Goal: Transaction & Acquisition: Book appointment/travel/reservation

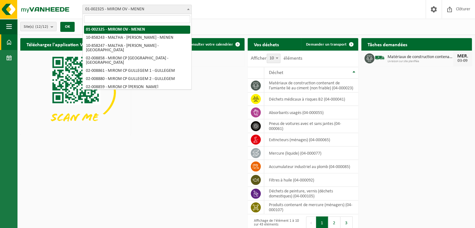
click at [149, 12] on span "01-002325 - MIROM OV - MENEN" at bounding box center [137, 9] width 109 height 9
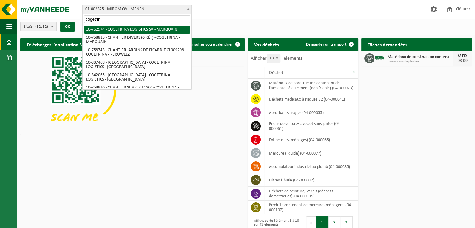
type input "cogetrina"
select select "17600"
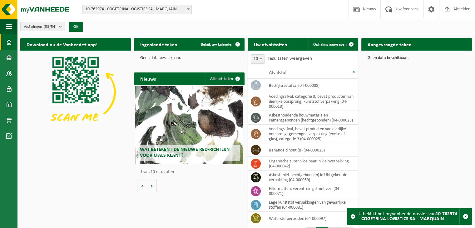
click at [435, 121] on div "Download nu de Vanheede+ app! Verberg Ingeplande taken Bekijk uw kalender Geen …" at bounding box center [246, 130] width 455 height 190
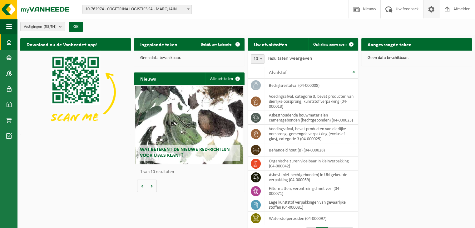
click at [435, 11] on span at bounding box center [431, 9] width 9 height 18
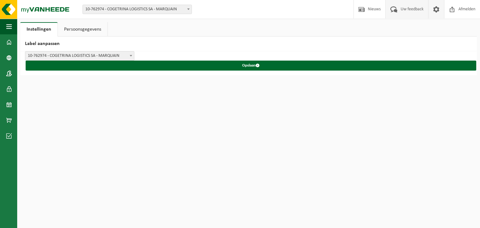
click at [415, 11] on span "Uw feedback" at bounding box center [412, 9] width 26 height 18
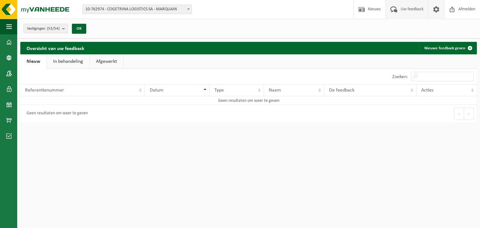
click at [436, 8] on span at bounding box center [435, 9] width 9 height 18
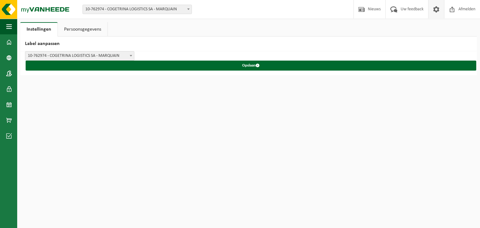
click at [436, 8] on span at bounding box center [435, 9] width 9 height 18
click at [16, 28] on button "Navigatie" at bounding box center [8, 27] width 17 height 16
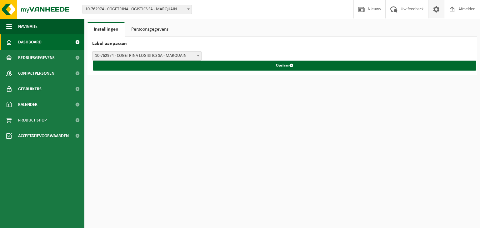
click at [36, 40] on span "Dashboard" at bounding box center [29, 42] width 23 height 16
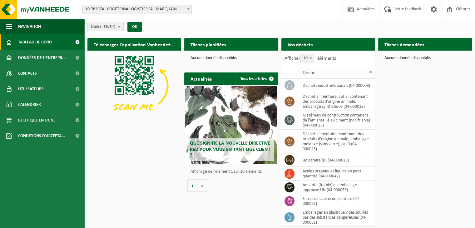
click at [331, 72] on div "Déchet" at bounding box center [335, 72] width 65 height 5
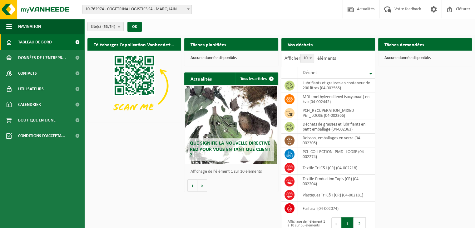
click at [407, 89] on div "Téléchargez l'application Vanheede+ maintenant! Cachez Tâches planifiées Consul…" at bounding box center [280, 141] width 388 height 212
click at [107, 27] on count "(53/54)" at bounding box center [108, 27] width 13 height 4
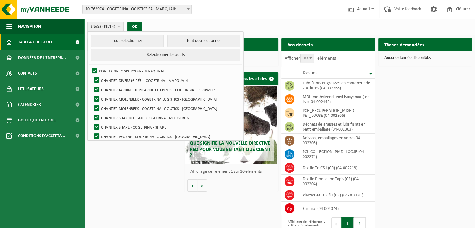
click at [107, 27] on count "(53/54)" at bounding box center [108, 27] width 13 height 4
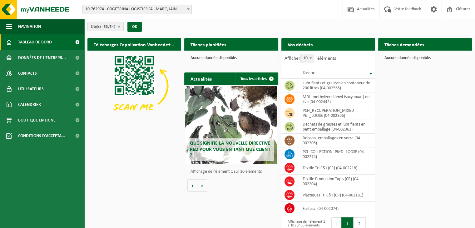
click at [331, 46] on div "Vos déchets Demander un transport" at bounding box center [328, 44] width 94 height 12
click at [290, 42] on h2 "Vos déchets" at bounding box center [299, 44] width 37 height 12
click at [314, 46] on h2 "Vos déchets" at bounding box center [299, 44] width 37 height 12
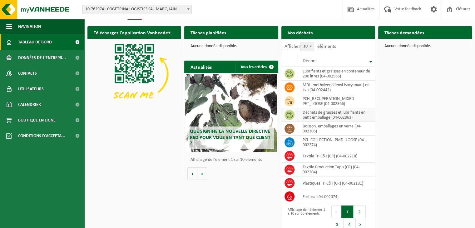
scroll to position [19, 0]
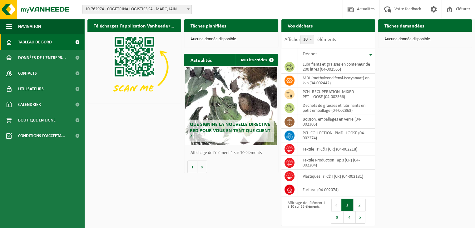
click at [352, 204] on button "1" at bounding box center [347, 205] width 12 height 12
click at [356, 203] on button "2" at bounding box center [360, 205] width 12 height 12
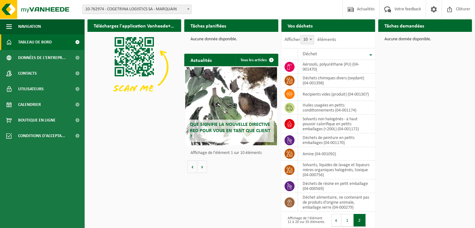
scroll to position [34, 0]
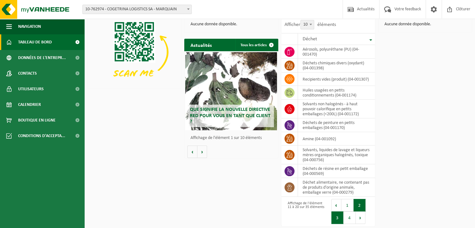
click at [334, 214] on button "3" at bounding box center [337, 218] width 12 height 12
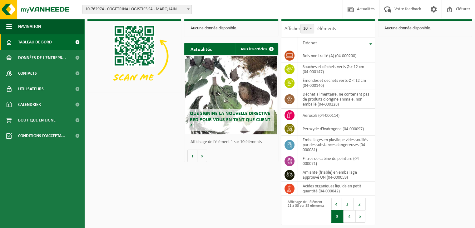
scroll to position [29, 0]
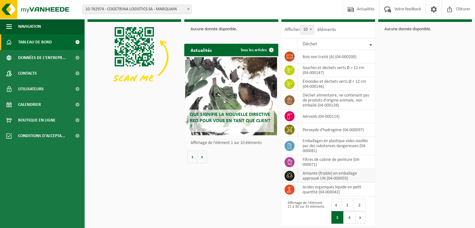
click at [354, 174] on td "amiante (friable) en emballage approuvé UN (04-000059)" at bounding box center [336, 176] width 77 height 14
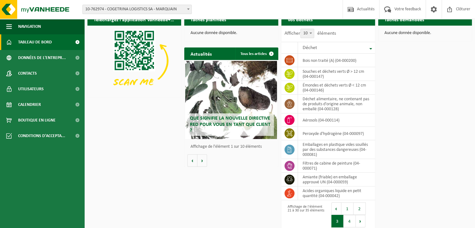
scroll to position [0, 0]
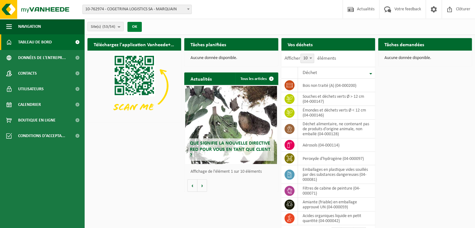
click at [130, 27] on button "OK" at bounding box center [134, 27] width 14 height 10
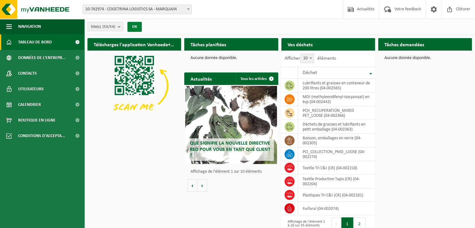
click at [130, 27] on button "OK" at bounding box center [134, 27] width 14 height 10
click at [41, 42] on span "Tableau de bord" at bounding box center [35, 42] width 34 height 16
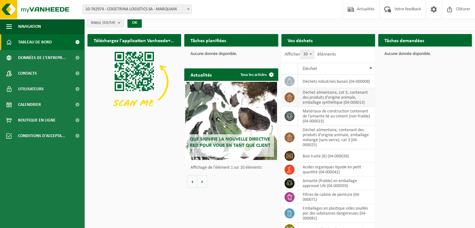
scroll to position [31, 0]
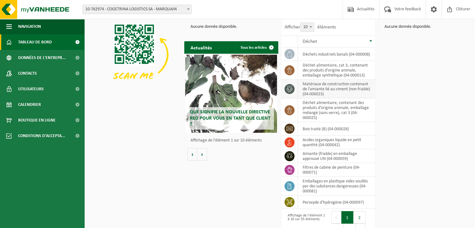
click at [343, 89] on td "matériaux de construction contenant de l'amiante lié au ciment (non friable) (0…" at bounding box center [336, 89] width 77 height 19
click at [288, 89] on icon at bounding box center [289, 89] width 6 height 6
click at [329, 88] on td "matériaux de construction contenant de l'amiante lié au ciment (non friable) (0…" at bounding box center [336, 89] width 77 height 19
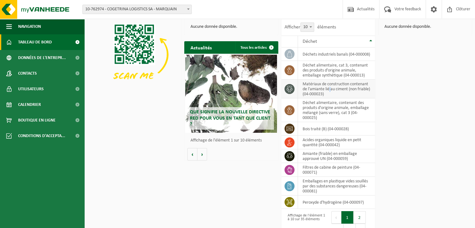
click at [329, 88] on td "matériaux de construction contenant de l'amiante lié au ciment (non friable) (0…" at bounding box center [336, 89] width 77 height 19
click at [330, 88] on td "matériaux de construction contenant de l'amiante lié au ciment (non friable) (0…" at bounding box center [336, 89] width 77 height 19
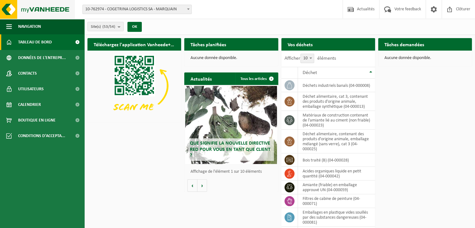
click at [36, 13] on img at bounding box center [37, 9] width 75 height 19
click at [345, 102] on td "déchet alimentaire, cat 3, contenant des produits d'origine animale, emballage …" at bounding box center [336, 101] width 77 height 19
click at [290, 102] on icon at bounding box center [289, 101] width 6 height 6
click at [137, 26] on button "OK" at bounding box center [134, 27] width 14 height 10
click at [112, 26] on count "(53/54)" at bounding box center [108, 27] width 13 height 4
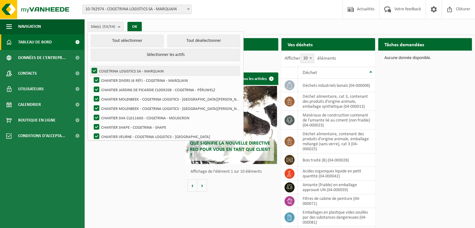
click at [96, 70] on label "COGETRINA LOGISTICS SA - MARQUAIN" at bounding box center [164, 70] width 149 height 9
click at [89, 66] on input "COGETRINA LOGISTICS SA - MARQUAIN" at bounding box center [89, 66] width 0 height 0
click at [95, 69] on label "COGETRINA LOGISTICS SA - MARQUAIN" at bounding box center [164, 70] width 149 height 9
click at [89, 66] on input "COGETRINA LOGISTICS SA - MARQUAIN" at bounding box center [89, 66] width 0 height 0
checkbox input "true"
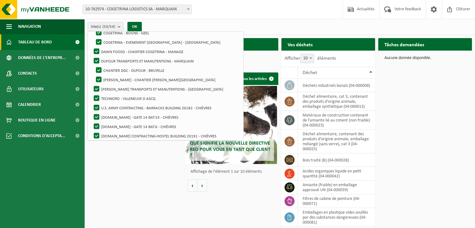
scroll to position [434, 0]
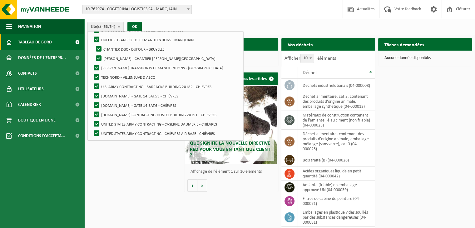
click at [143, 177] on div "Téléchargez l'application Vanheede+ maintenant! Cachez Tâches planifiées Consul…" at bounding box center [280, 153] width 388 height 237
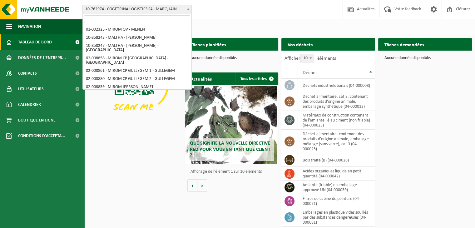
click at [129, 12] on span "10-762974 - COGETRINA LOGISTICS SA - MARQUAIN" at bounding box center [137, 9] width 109 height 9
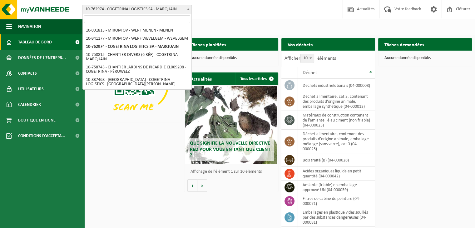
scroll to position [94, 0]
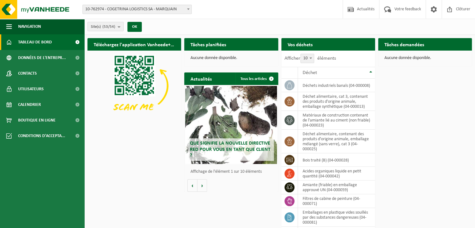
click at [436, 104] on div "Téléchargez l'application Vanheede+ maintenant! Cachez Tâches planifiées Consul…" at bounding box center [280, 153] width 388 height 237
click at [331, 124] on td "matériaux de construction contenant de l'amiante lié au ciment (non friable) (0…" at bounding box center [336, 120] width 77 height 19
click at [308, 122] on td "matériaux de construction contenant de l'amiante lié au ciment (non friable) (0…" at bounding box center [336, 120] width 77 height 19
drag, startPoint x: 306, startPoint y: 121, endPoint x: 299, endPoint y: 120, distance: 6.9
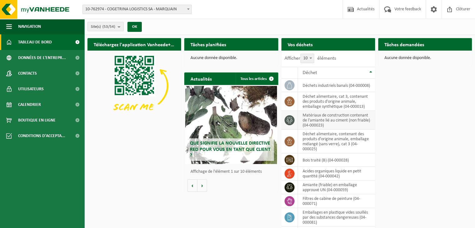
click at [305, 121] on td "matériaux de construction contenant de l'amiante lié au ciment (non friable) (0…" at bounding box center [336, 120] width 77 height 19
click at [295, 119] on td at bounding box center [289, 120] width 17 height 19
click at [286, 119] on span at bounding box center [290, 120] width 10 height 10
drag, startPoint x: 297, startPoint y: 123, endPoint x: 329, endPoint y: 123, distance: 31.6
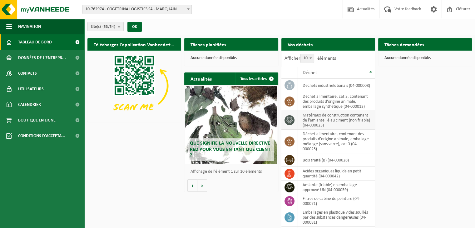
click at [298, 123] on td "matériaux de construction contenant de l'amiante lié au ciment (non friable) (0…" at bounding box center [336, 120] width 77 height 19
click at [333, 123] on td "matériaux de construction contenant de l'amiante lié au ciment (non friable) (0…" at bounding box center [336, 120] width 77 height 19
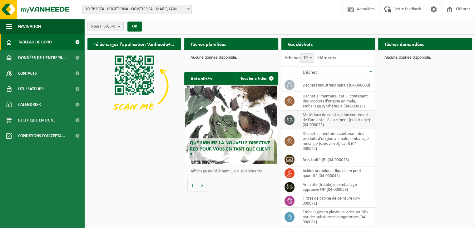
scroll to position [0, 0]
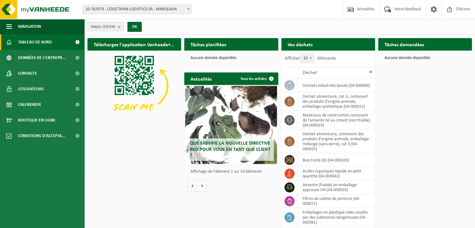
click at [258, 85] on div "Que signifie la nouvelle directive RED pour vous en tant que client ? Market up…" at bounding box center [231, 125] width 94 height 80
click at [258, 79] on link "Tous les articles" at bounding box center [257, 78] width 42 height 12
click at [324, 125] on td "matériaux de construction contenant de l'amiante lié au ciment (non friable) (0…" at bounding box center [336, 120] width 77 height 19
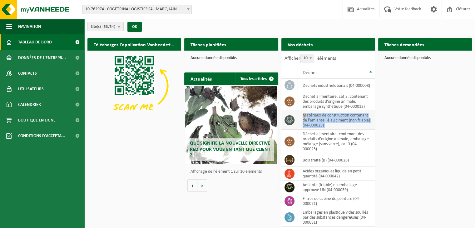
click at [324, 125] on td "matériaux de construction contenant de l'amiante lié au ciment (non friable) (0…" at bounding box center [336, 120] width 77 height 19
click at [384, 125] on div "Téléchargez l'application Vanheede+ maintenant! Cachez Tâches planifiées Consul…" at bounding box center [280, 139] width 388 height 209
click at [357, 119] on td "matériaux de construction contenant de l'amiante lié au ciment (non friable) (0…" at bounding box center [336, 120] width 77 height 19
click at [348, 118] on td "matériaux de construction contenant de l'amiante lié au ciment (non friable) (0…" at bounding box center [336, 120] width 77 height 19
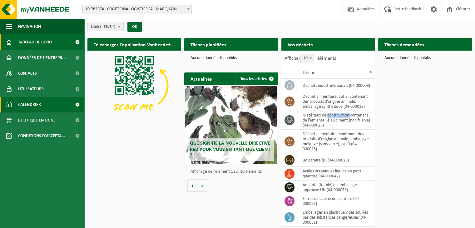
click at [24, 106] on span "Calendrier" at bounding box center [29, 105] width 23 height 16
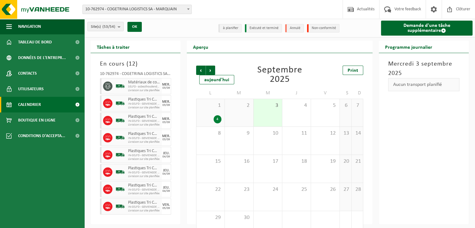
click at [141, 85] on span "SELFD - asbesthoudende bouwmaterialen cementgebonden (HGB)" at bounding box center [144, 87] width 32 height 4
click at [419, 29] on link "Demande d'une tâche supplémentaire" at bounding box center [427, 28] width 92 height 15
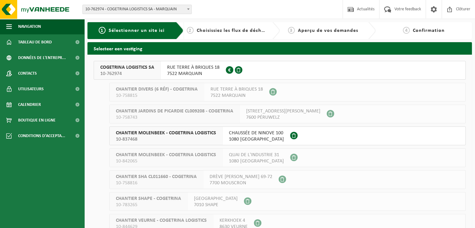
click at [207, 71] on span "7522 MARQUAIN" at bounding box center [193, 74] width 52 height 6
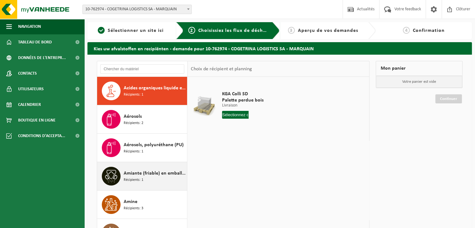
click at [159, 173] on span "Amiante (friable) en emballage approuvé UN" at bounding box center [155, 173] width 62 height 7
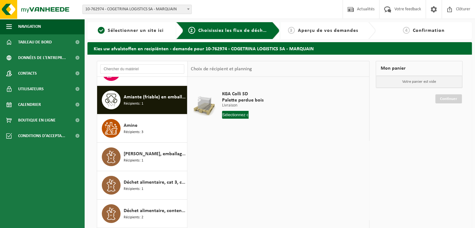
scroll to position [85, 0]
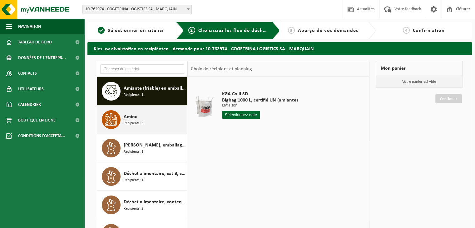
click at [138, 118] on div "Amine Récipients: 3" at bounding box center [155, 119] width 62 height 19
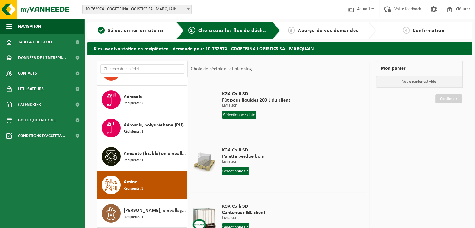
scroll to position [0, 0]
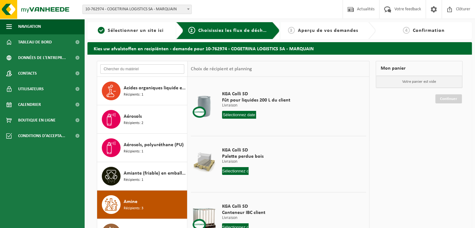
click at [144, 67] on input "text" at bounding box center [142, 68] width 84 height 9
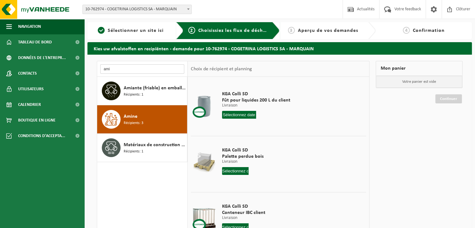
type input "ami"
click at [149, 164] on div "Acides organiques liquide en petit quantité Récipients: 1 Aérosols Récipients: …" at bounding box center [142, 171] width 91 height 188
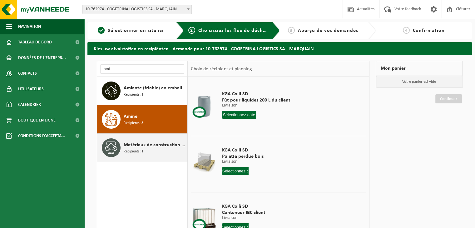
click at [147, 147] on span "Matériaux de construction contenant de l'amiante lié au ciment (non friable)" at bounding box center [155, 144] width 62 height 7
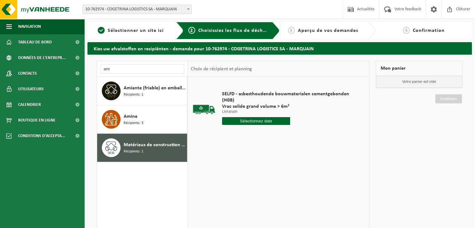
click at [274, 122] on input "text" at bounding box center [256, 121] width 68 height 8
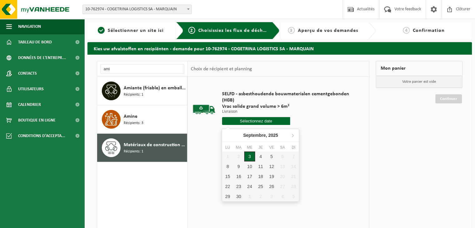
click at [251, 157] on div "3" at bounding box center [249, 157] width 11 height 10
type input "à partir de 2025-09-03"
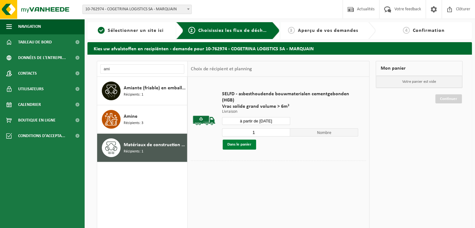
click at [241, 147] on button "Dans le panier" at bounding box center [239, 145] width 33 height 10
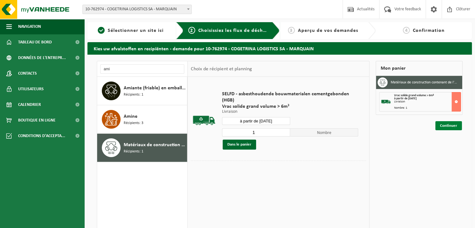
click at [453, 126] on link "Continuer" at bounding box center [449, 125] width 27 height 9
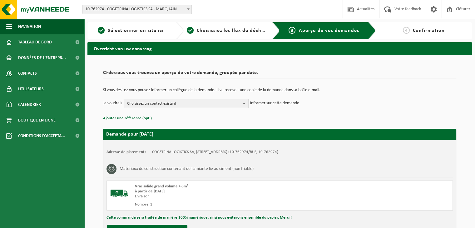
click at [186, 105] on span "Choisissez un contact existant" at bounding box center [183, 103] width 113 height 9
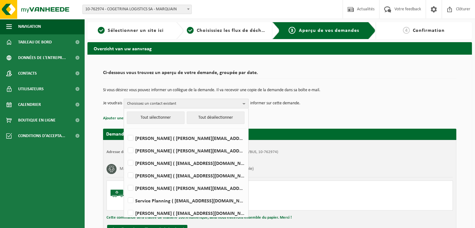
click at [186, 105] on span "Choisissez un contact existant" at bounding box center [183, 103] width 113 height 9
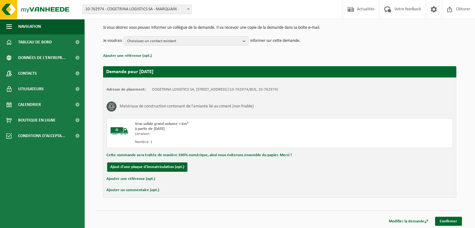
scroll to position [63, 0]
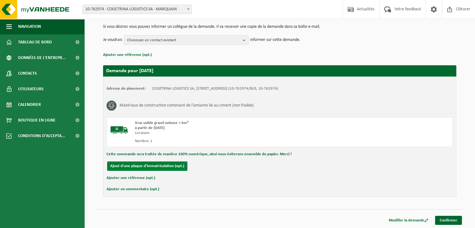
click at [135, 165] on button "Ajout d'une plaque d'immatriculation (opt.)" at bounding box center [147, 166] width 80 height 9
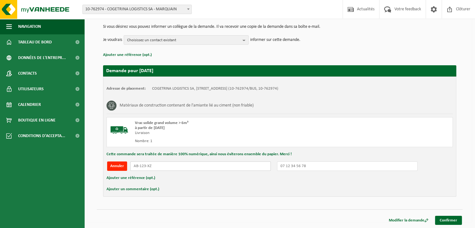
click at [198, 169] on input "text" at bounding box center [200, 166] width 141 height 9
type input "1SYU023"
click at [450, 226] on div "Navigation Actualités Votre feedback Clôturer Tableau de bord Données de l'entr…" at bounding box center [237, 83] width 475 height 292
click at [450, 222] on link "Confirmer" at bounding box center [448, 220] width 27 height 9
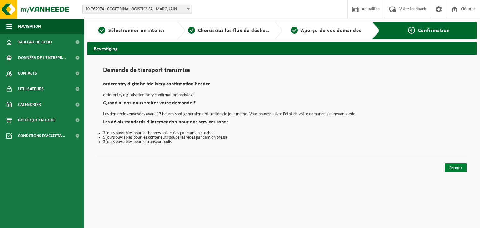
click at [456, 170] on link "Fermer" at bounding box center [456, 167] width 22 height 9
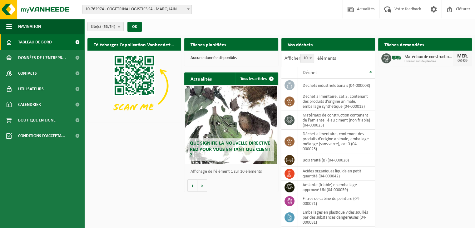
click at [420, 114] on div "Téléchargez l'application Vanheede+ maintenant! Cachez Tâches planifiées Consul…" at bounding box center [280, 139] width 388 height 209
